Goal: Task Accomplishment & Management: Complete application form

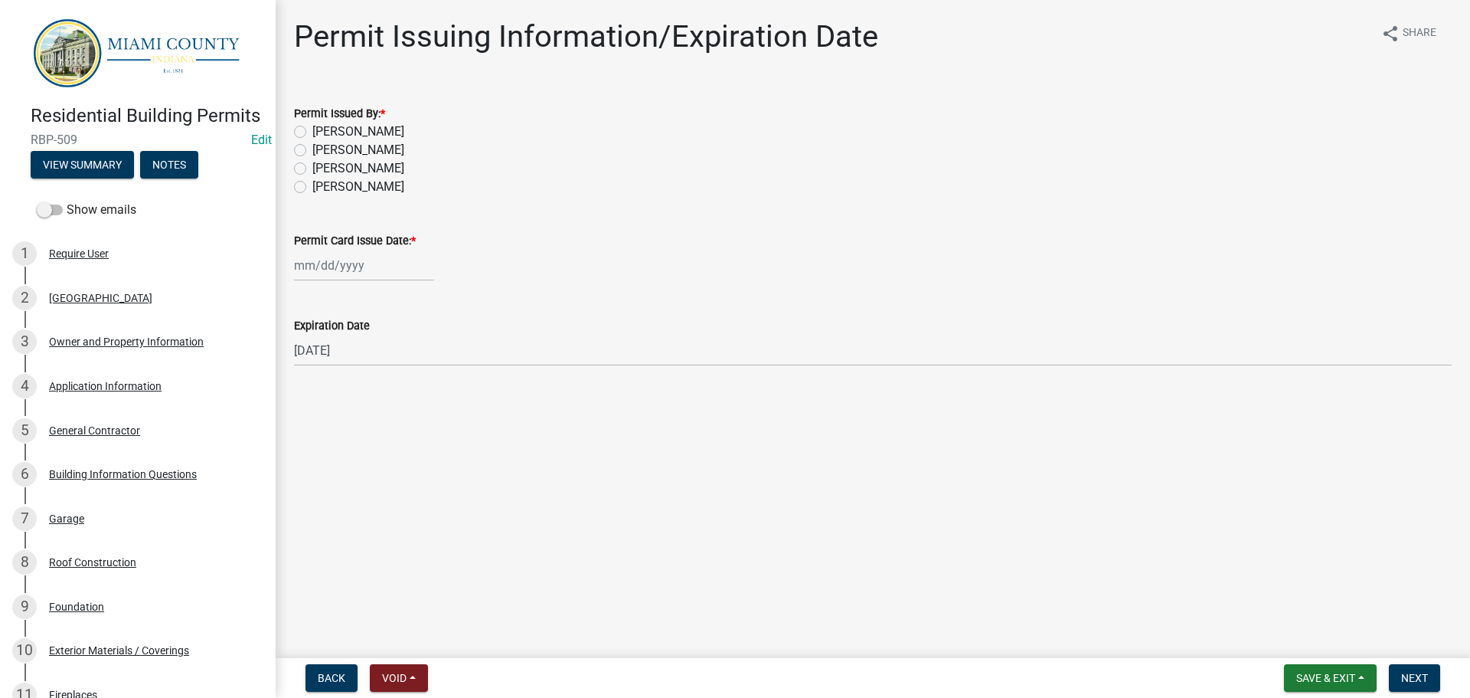
click at [349, 159] on label "[PERSON_NAME]" at bounding box center [358, 150] width 92 height 18
click at [322, 151] on input "[PERSON_NAME]" at bounding box center [317, 146] width 10 height 10
radio input "true"
click at [355, 281] on div at bounding box center [364, 265] width 140 height 31
select select "9"
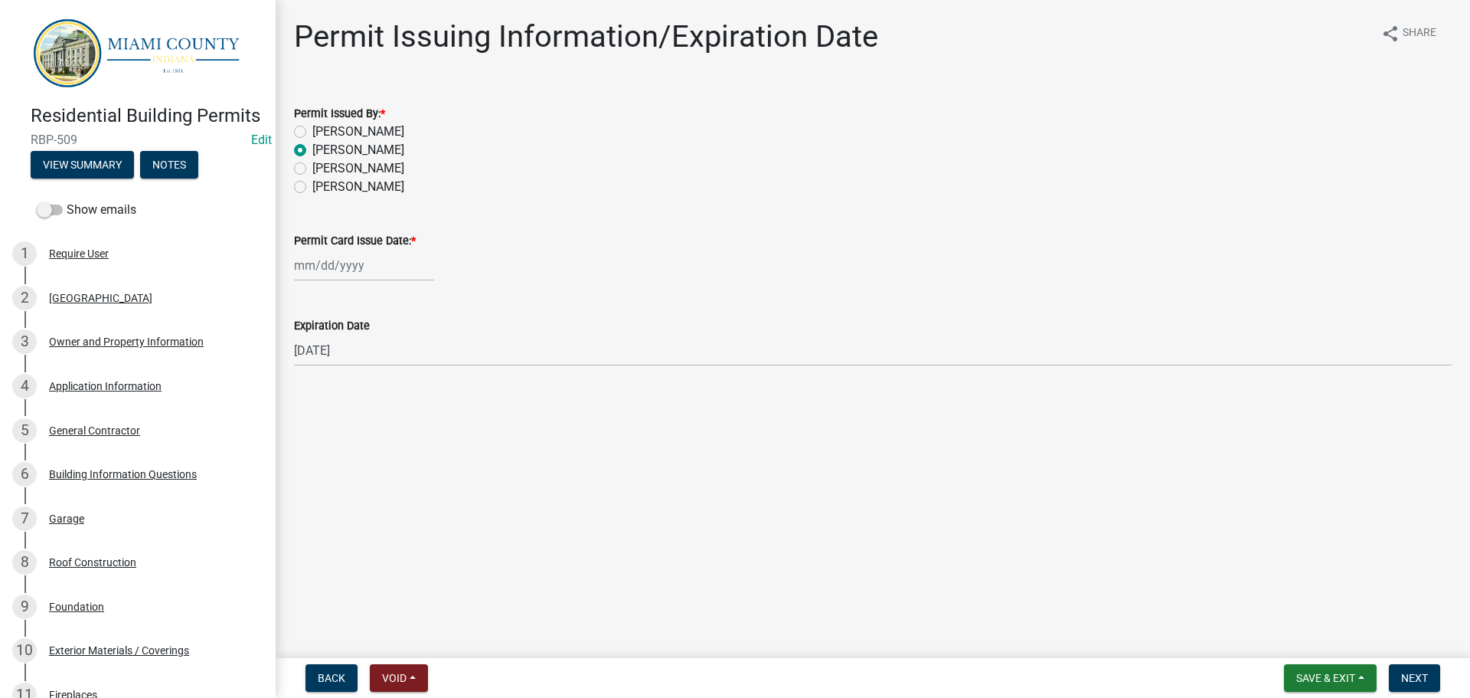
select select "2025"
click at [394, 441] on div "25" at bounding box center [383, 429] width 25 height 25
type input "09/25/2025"
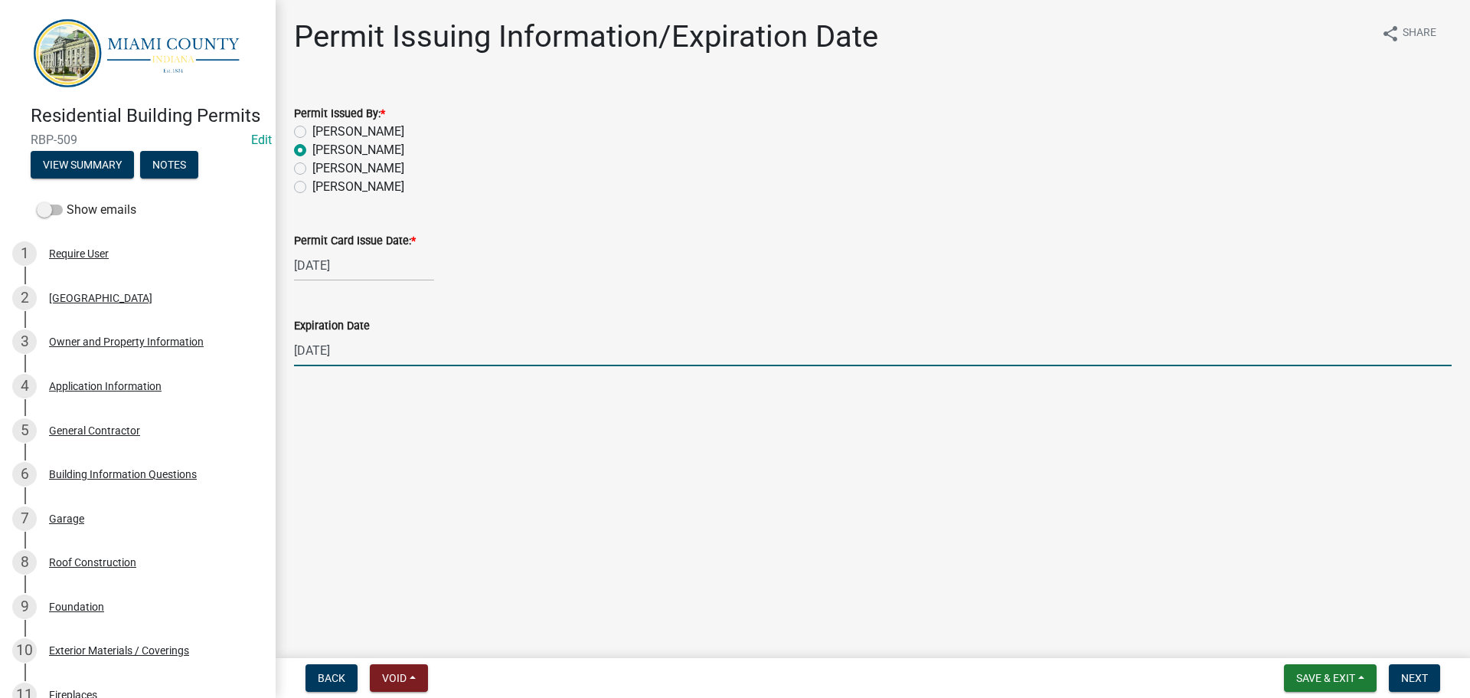
click at [335, 366] on input "[DATE]" at bounding box center [873, 350] width 1158 height 31
type input "09/25/2026"
click at [1433, 686] on button "Next" at bounding box center [1414, 678] width 51 height 28
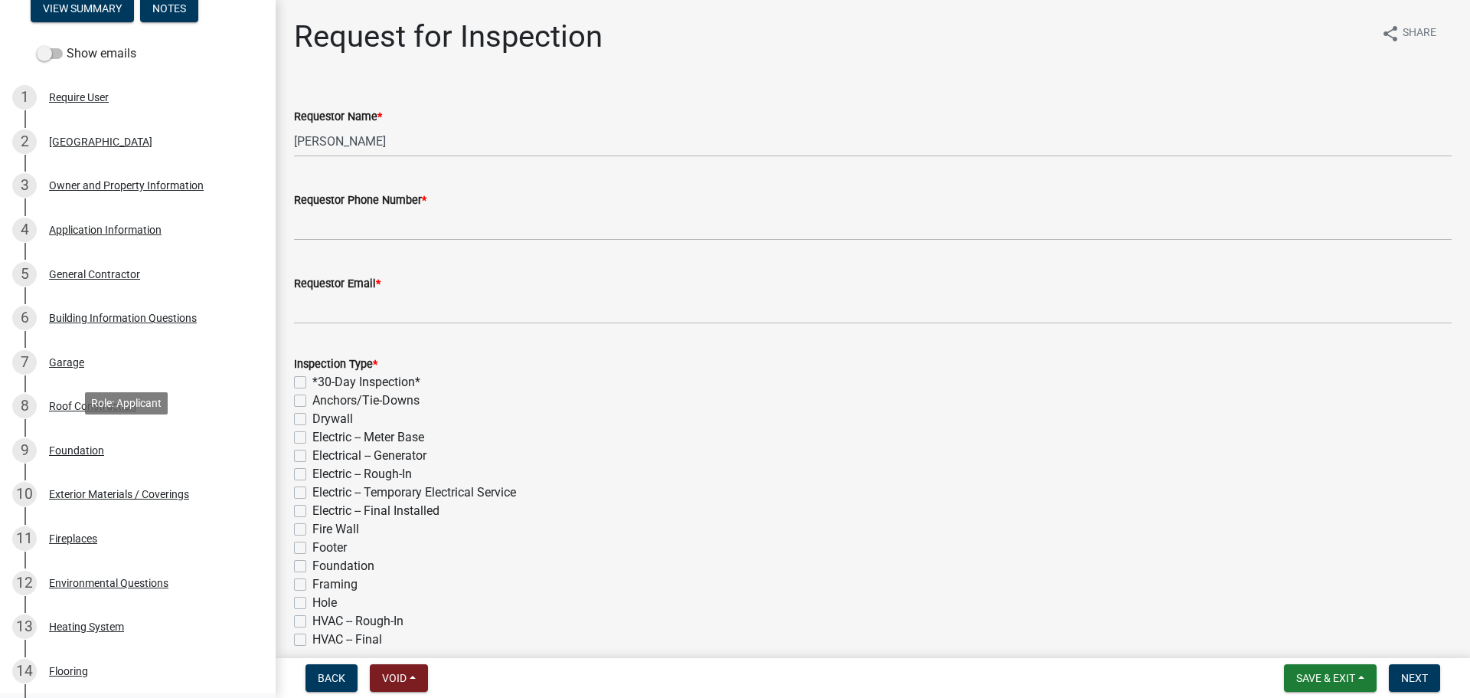
scroll to position [922, 0]
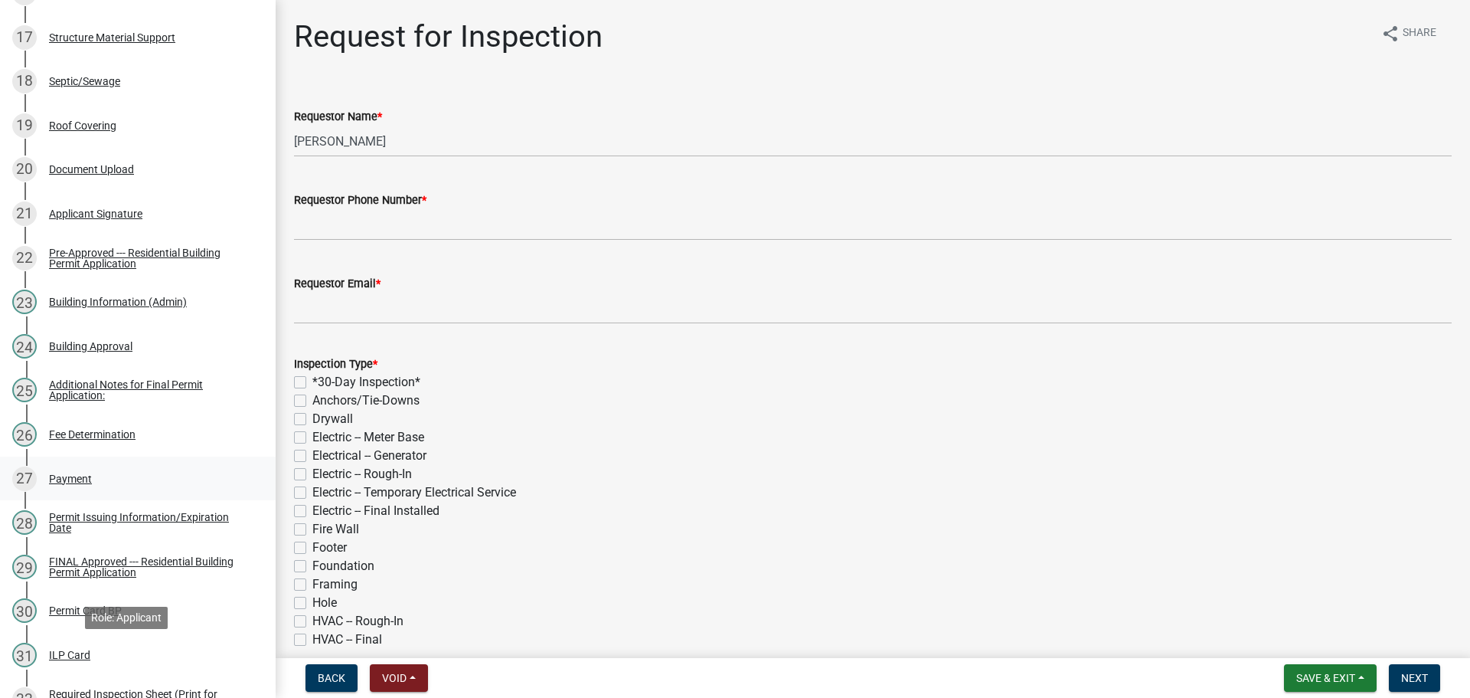
click at [128, 491] on div "27 Payment" at bounding box center [131, 478] width 239 height 25
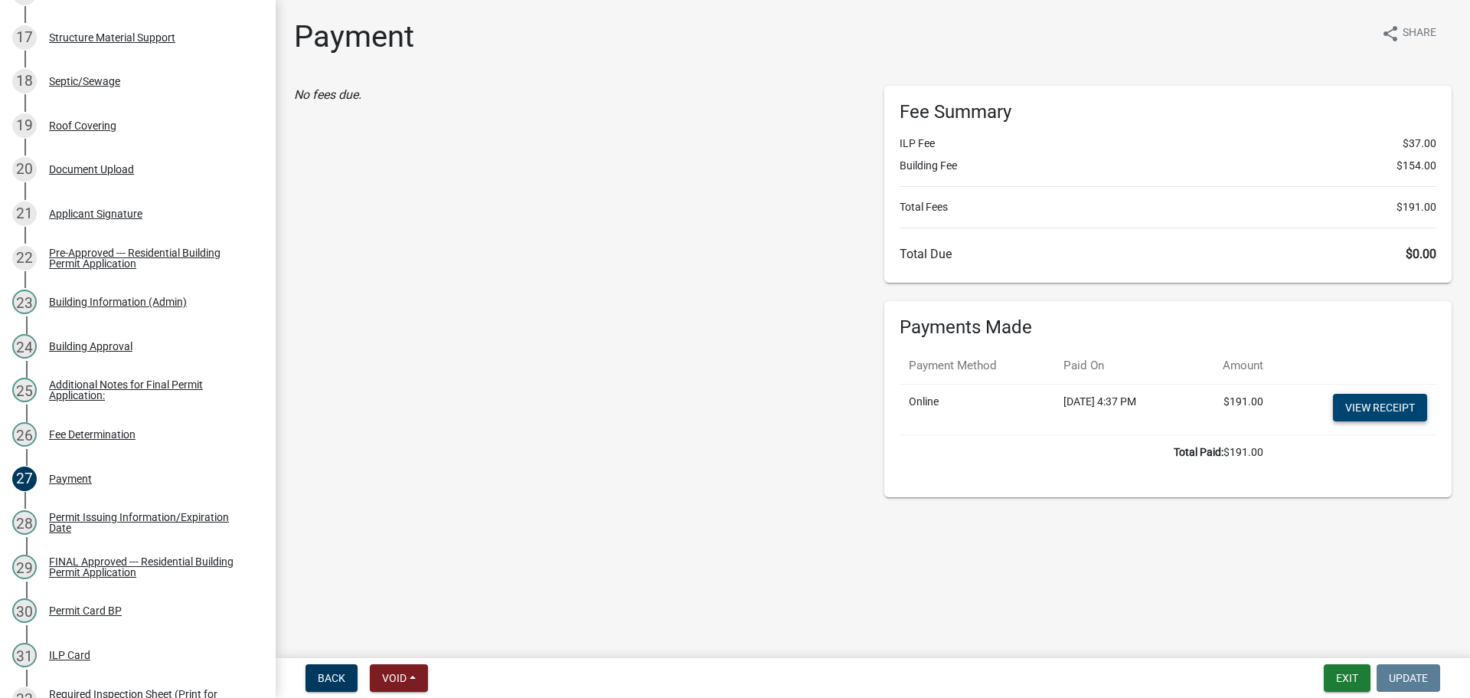
click at [1346, 421] on link "View receipt" at bounding box center [1380, 408] width 94 height 28
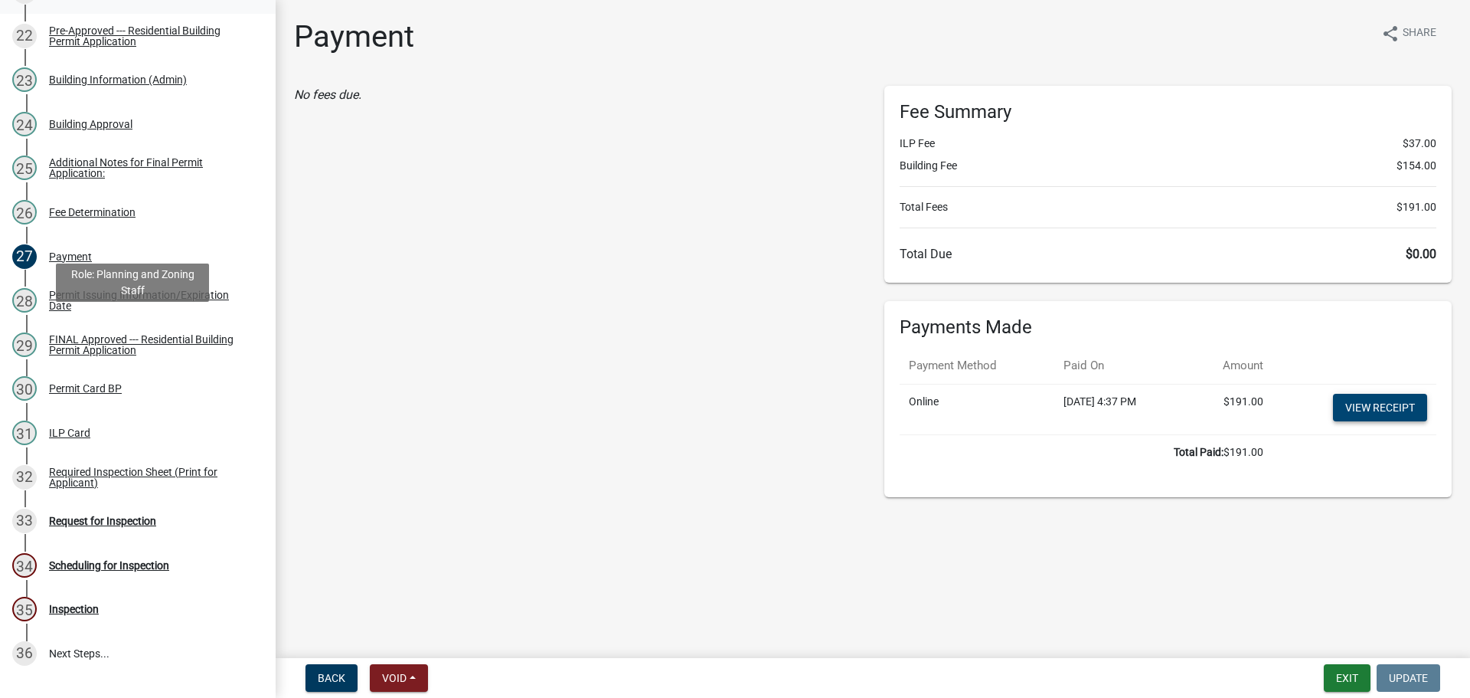
scroll to position [1152, 0]
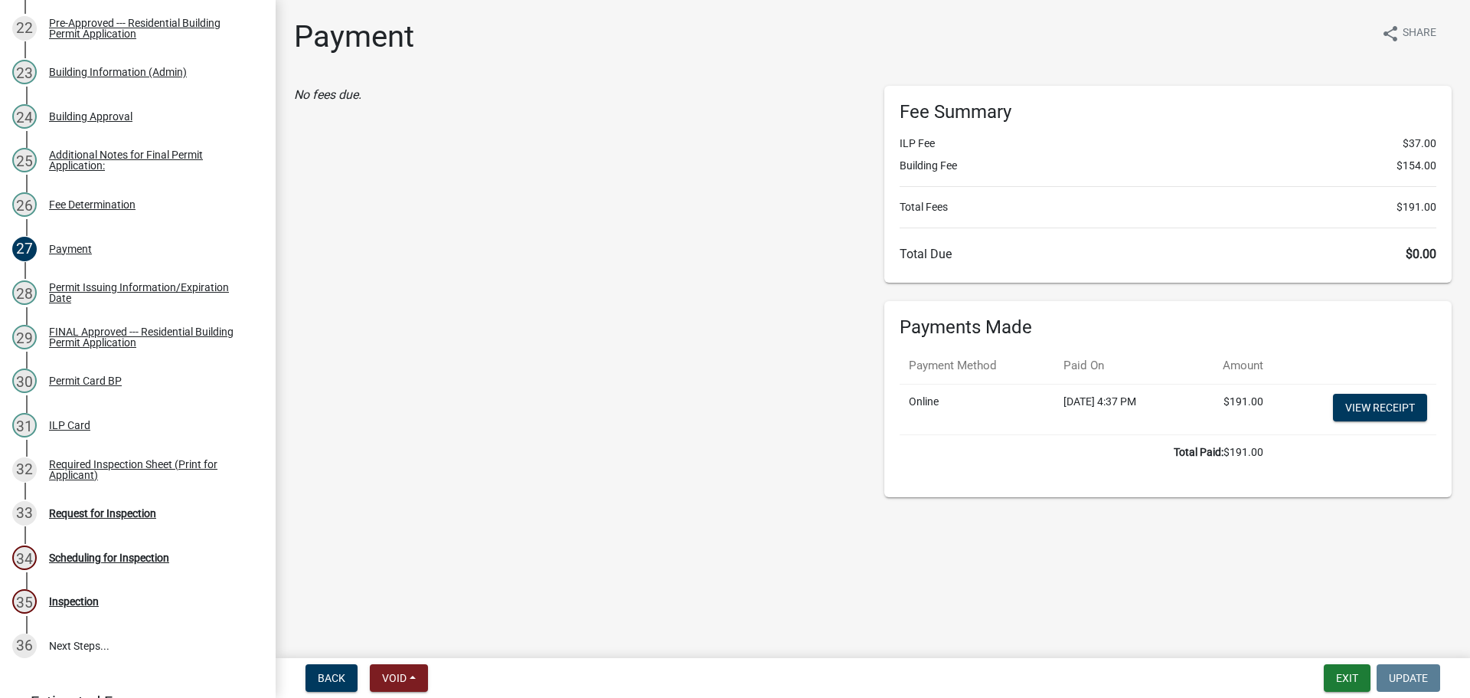
click at [122, 386] on div "Permit Card BP" at bounding box center [85, 380] width 73 height 11
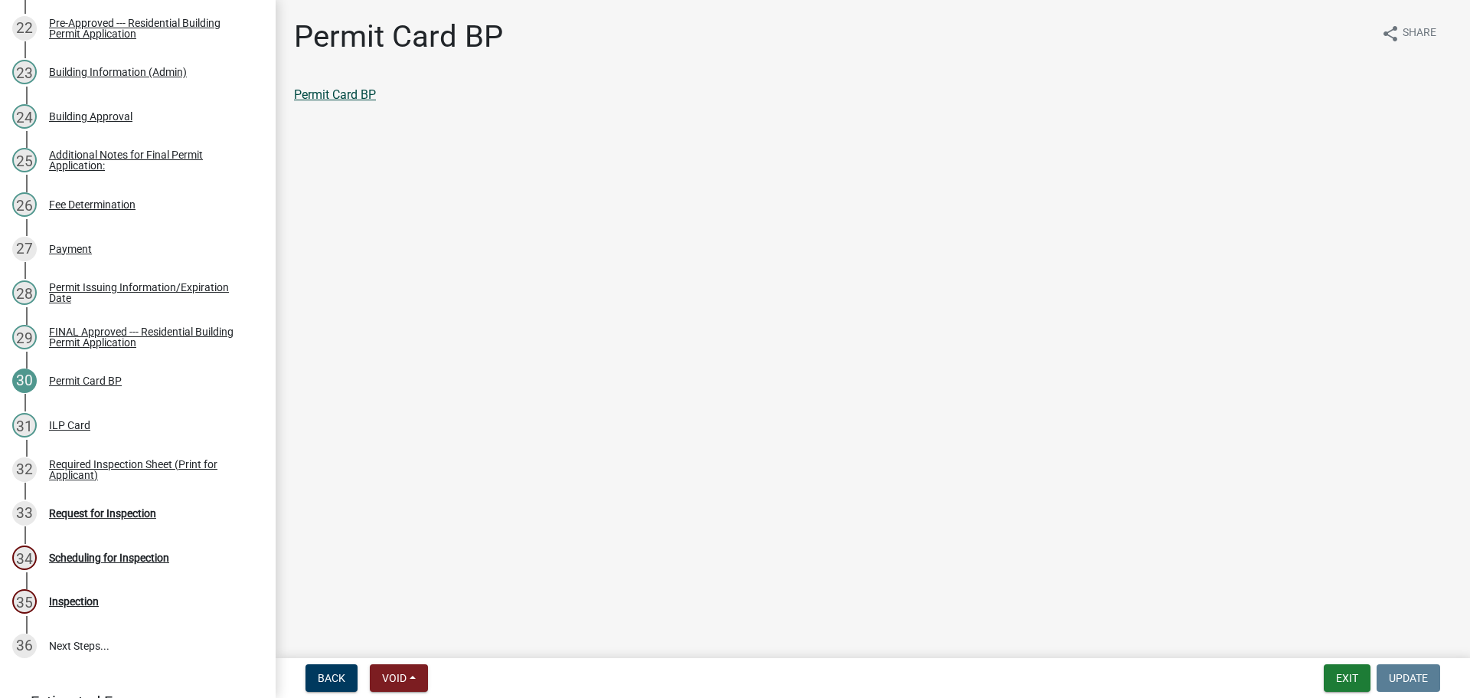
click at [374, 102] on link "Permit Card BP" at bounding box center [335, 94] width 82 height 15
click at [148, 404] on link "30 Permit Card BP" at bounding box center [138, 381] width 276 height 44
click at [150, 447] on link "31 ILP Card" at bounding box center [138, 425] width 276 height 44
click at [338, 89] on div "ILP Card share Share ILP Card" at bounding box center [873, 74] width 1181 height 112
click at [332, 102] on link "ILP Card" at bounding box center [317, 94] width 46 height 15
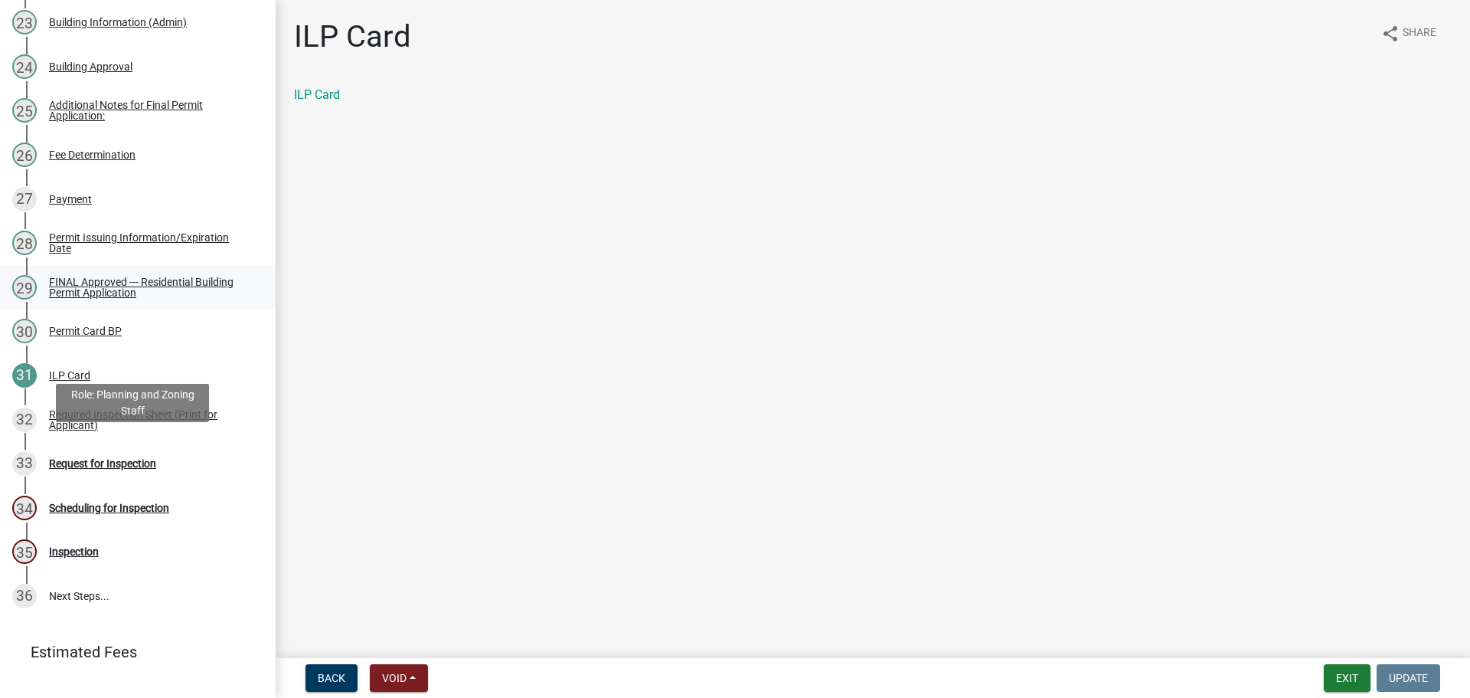
scroll to position [1228, 0]
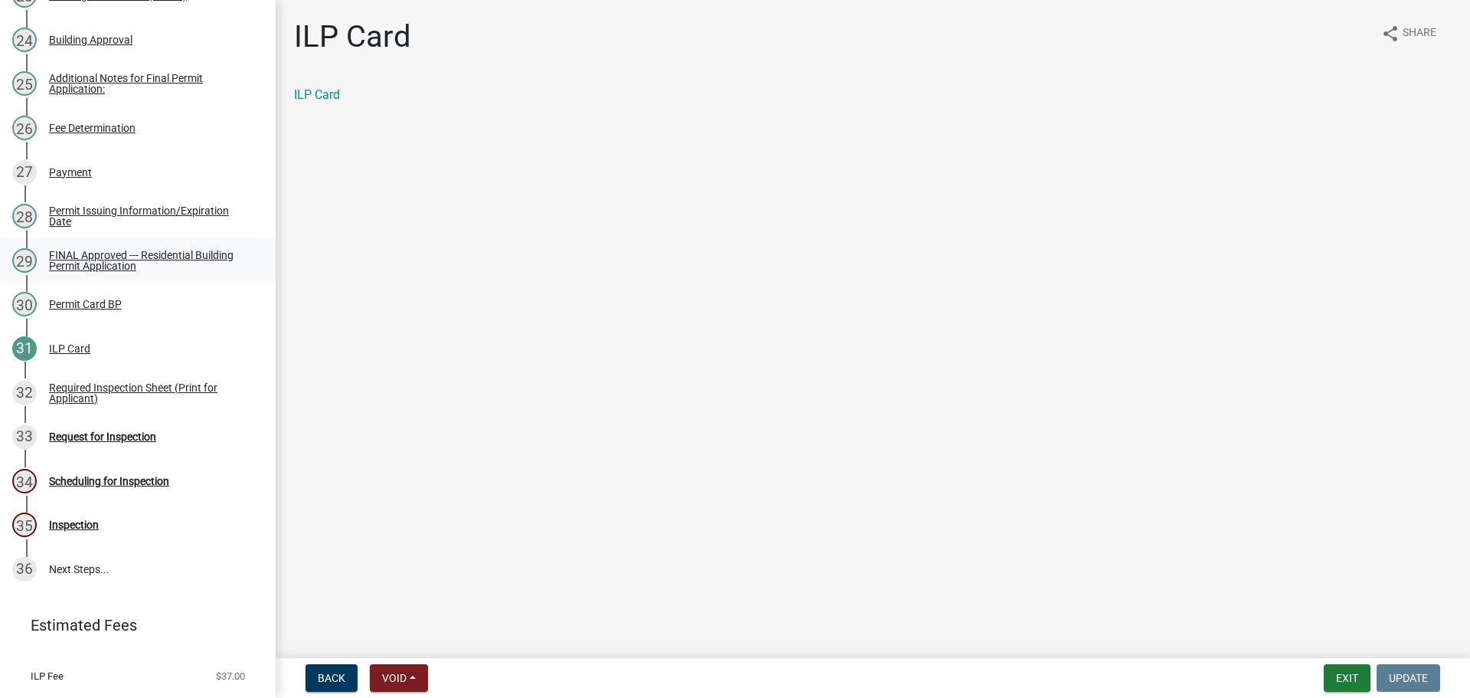
click at [141, 283] on link "29 FINAL Approved --- Residential Building Permit Application" at bounding box center [138, 260] width 276 height 44
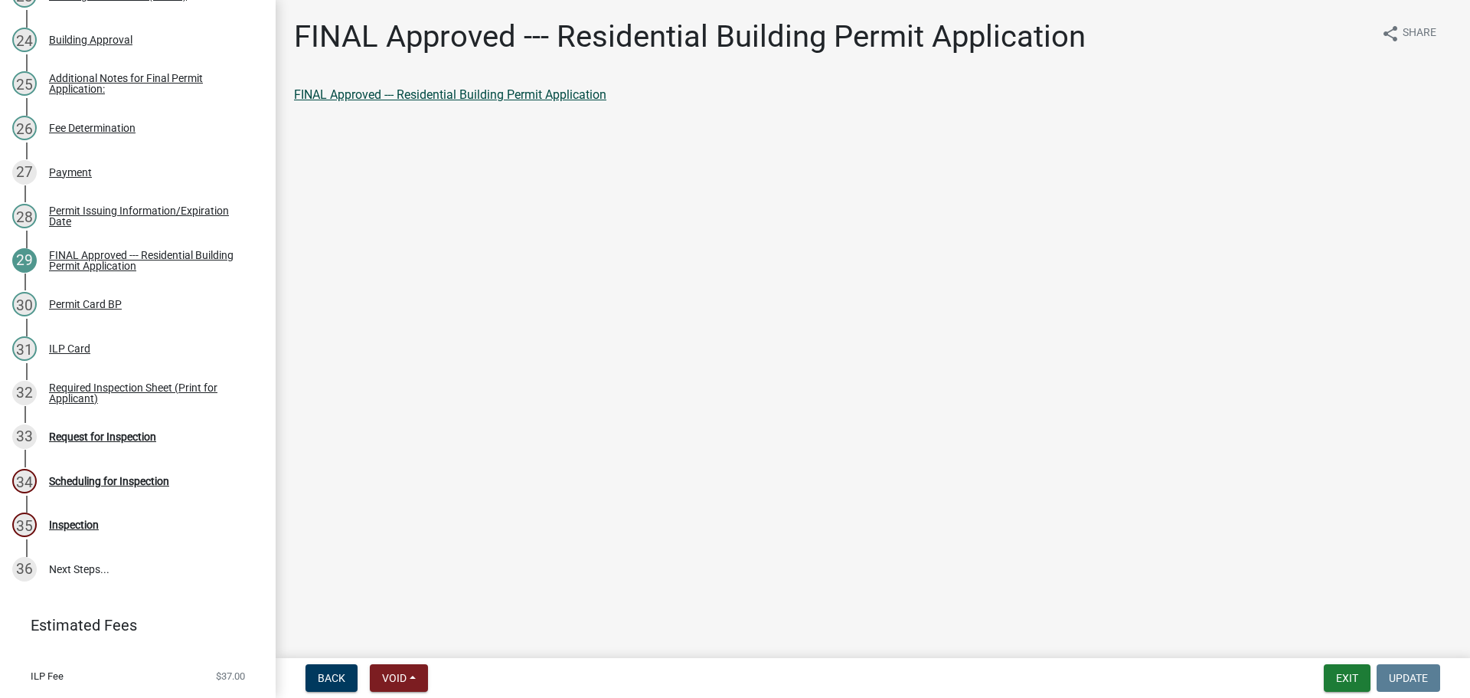
click at [385, 102] on link "FINAL Approved --- Residential Building Permit Application" at bounding box center [450, 94] width 312 height 15
click at [106, 404] on div "Required Inspection Sheet (Print for Applicant)" at bounding box center [150, 392] width 202 height 21
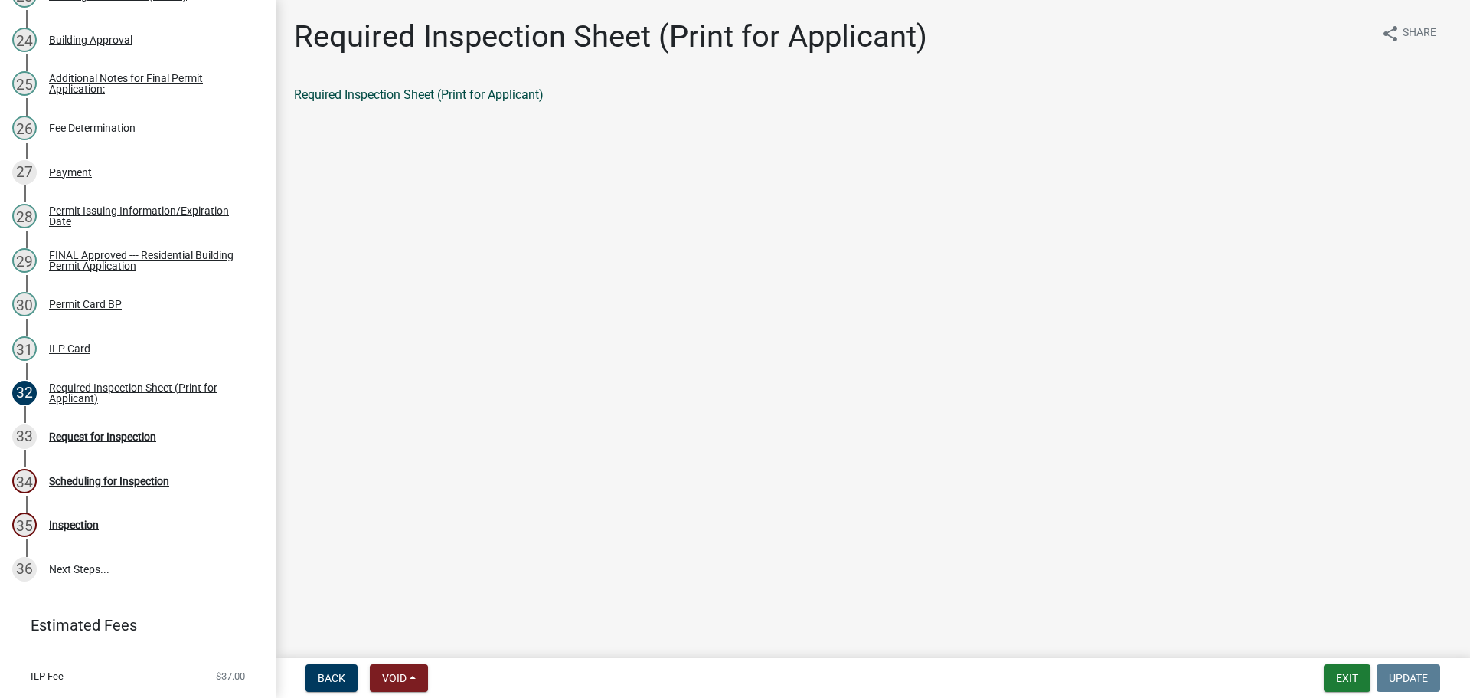
click at [373, 102] on link "Required Inspection Sheet (Print for Applicant)" at bounding box center [419, 94] width 250 height 15
